Goal: Task Accomplishment & Management: Complete application form

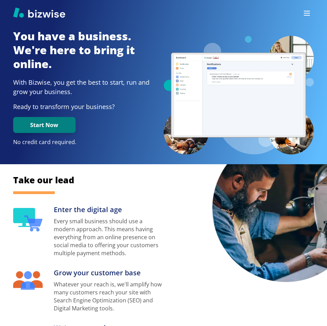
click at [67, 128] on button "Start Now" at bounding box center [44, 125] width 62 height 16
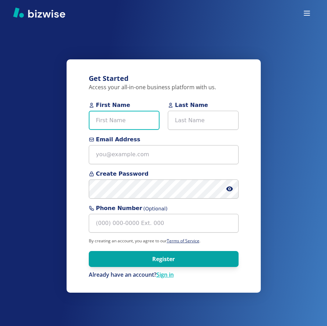
click at [125, 125] on input "First Name" at bounding box center [124, 120] width 71 height 19
type input "merry"
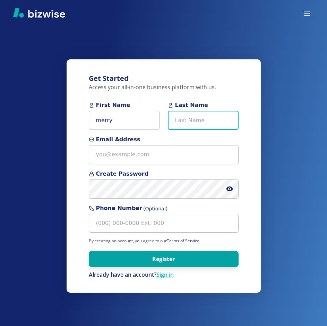
click at [191, 122] on input "Last Name" at bounding box center [203, 120] width 71 height 19
type input "christmass"
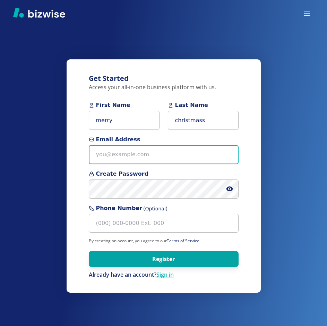
click at [213, 159] on input "Email Address" at bounding box center [164, 154] width 150 height 19
type input "[EMAIL_ADDRESS][DOMAIN_NAME]"
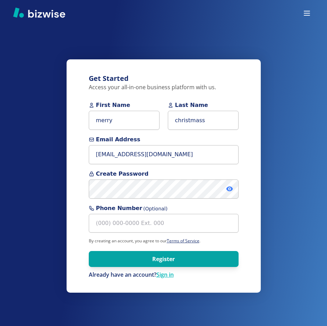
click at [231, 188] on icon at bounding box center [229, 188] width 7 height 7
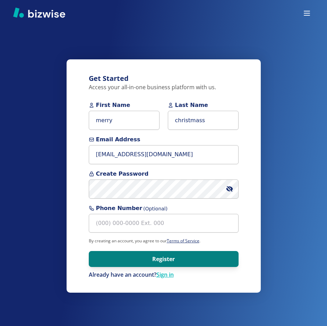
click at [187, 258] on button "Register" at bounding box center [164, 259] width 150 height 16
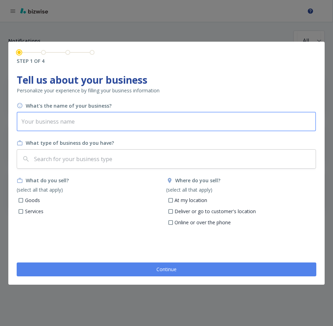
click at [81, 125] on input "text" at bounding box center [166, 121] width 299 height 19
type input "catering"
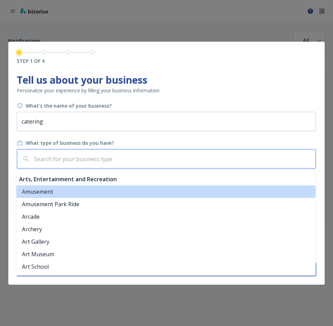
click at [123, 157] on input "text" at bounding box center [173, 158] width 280 height 13
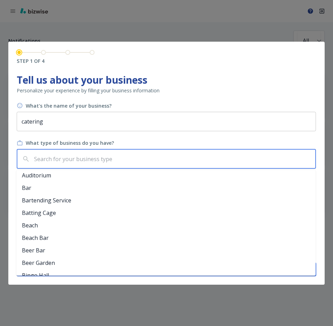
scroll to position [104, 0]
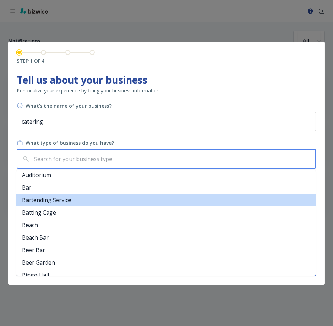
click at [103, 200] on li "Bartending Service" at bounding box center [165, 200] width 299 height 12
type input "Bartending Service"
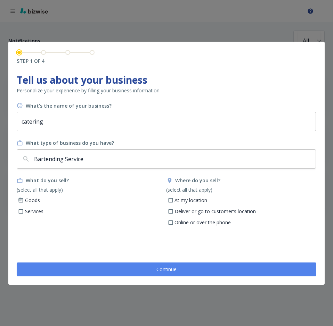
click at [22, 203] on input "Goods" at bounding box center [21, 201] width 6 height 6
checkbox input "true"
click at [172, 199] on input "At my location" at bounding box center [170, 201] width 6 height 6
checkbox input "true"
click at [169, 268] on span "Continue" at bounding box center [166, 269] width 266 height 7
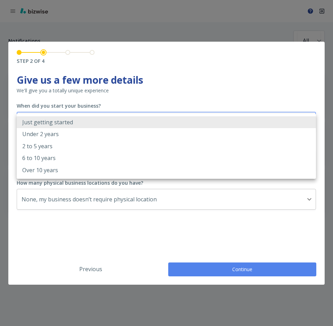
click at [126, 0] on body "Notifications All all ​ TODAY New Tasks • 2 minutes ago Hi merry, you have a fe…" at bounding box center [166, 0] width 333 height 0
click at [125, 124] on li "Just getting started" at bounding box center [166, 122] width 299 height 12
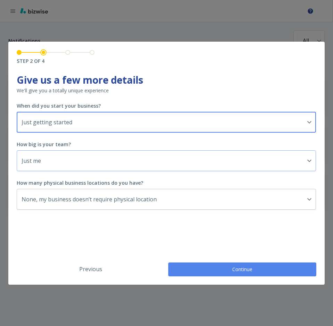
click at [124, 0] on body "Notifications All all ​ TODAY New Tasks • 2 minutes ago Hi merry, you have a fe…" at bounding box center [166, 0] width 333 height 0
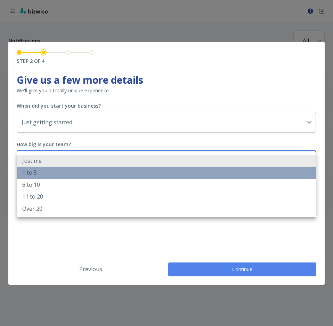
click at [116, 174] on li "1 to 5" at bounding box center [166, 173] width 299 height 12
type input "2_TO_5"
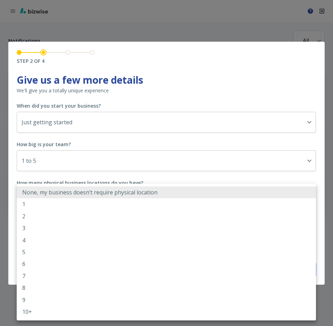
click at [249, 0] on body "Notifications All all ​ TODAY New Tasks • 2 minutes ago Hi merry, you have a fe…" at bounding box center [166, 0] width 333 height 0
click at [248, 197] on li "None, my business doesn’t require physical location" at bounding box center [166, 192] width 299 height 12
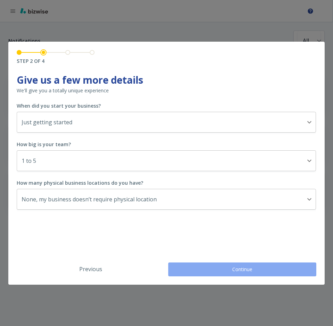
click at [243, 272] on span "Continue" at bounding box center [241, 269] width 115 height 7
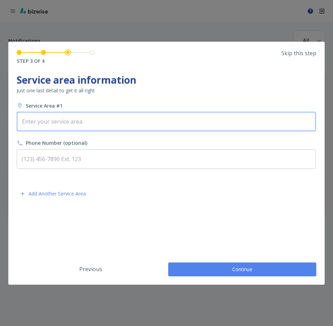
click at [74, 119] on input "text" at bounding box center [166, 121] width 293 height 13
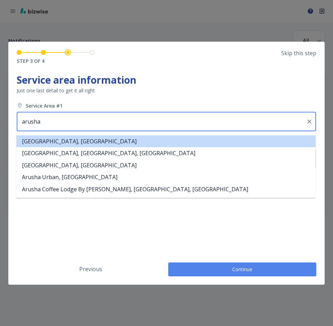
click at [70, 140] on li "Arusha, Tanzania" at bounding box center [165, 141] width 299 height 12
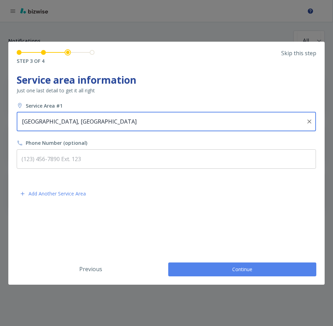
type input "Arusha, Tanzania"
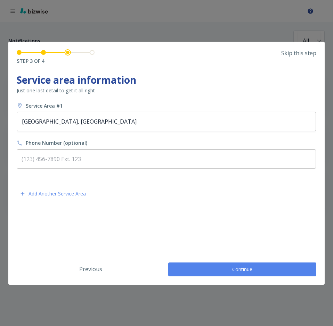
click at [236, 277] on div "STEP 3 OF 4 Skip this step Tell us about your business Personalize your experie…" at bounding box center [166, 163] width 316 height 243
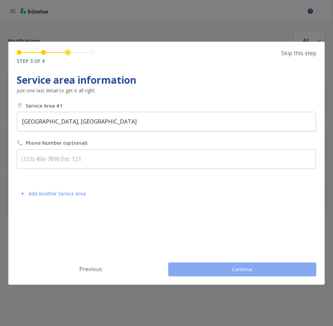
click at [239, 270] on span "Continue" at bounding box center [241, 269] width 115 height 7
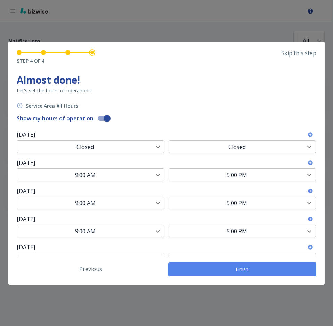
click at [243, 268] on span "Finish" at bounding box center [241, 269] width 115 height 7
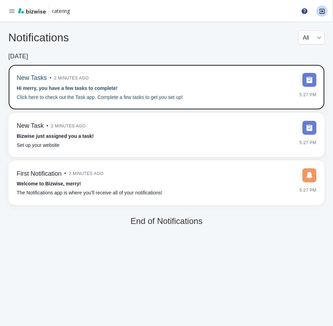
click at [154, 102] on div "New Tasks • 2 minutes ago Hi merry, you have a few tasks to complete! Click her…" at bounding box center [166, 87] width 316 height 45
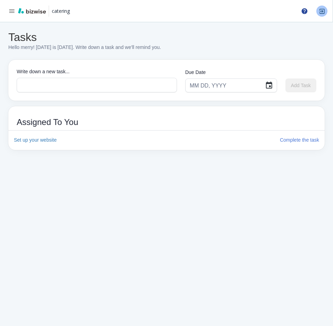
click at [323, 7] on link at bounding box center [321, 11] width 11 height 11
